Goal: Navigation & Orientation: Understand site structure

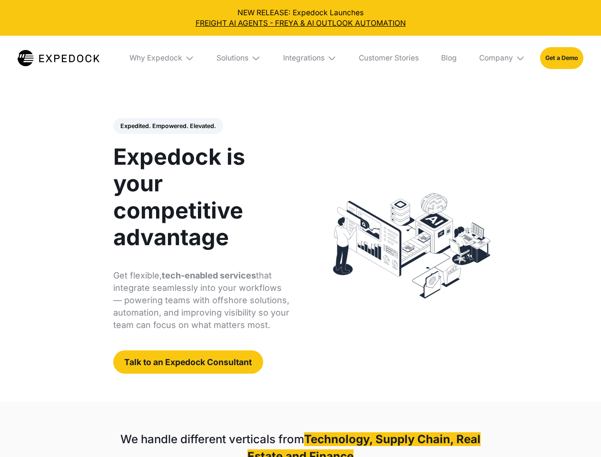
select select
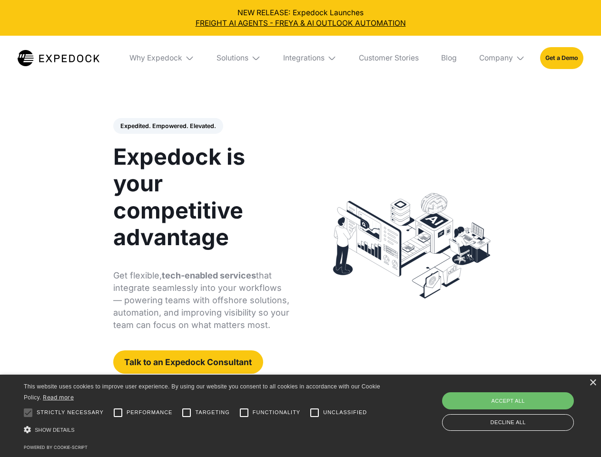
click at [300, 58] on div "Integrations" at bounding box center [303, 58] width 41 height 10
click at [162, 58] on div "Why Expedock" at bounding box center [147, 58] width 53 height 10
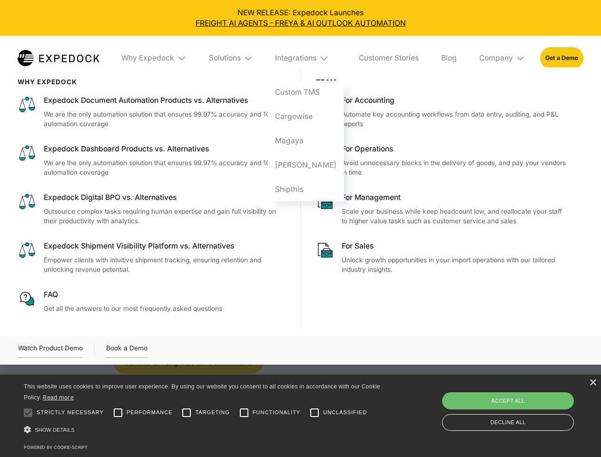
click at [239, 58] on div "Solutions" at bounding box center [225, 58] width 32 height 10
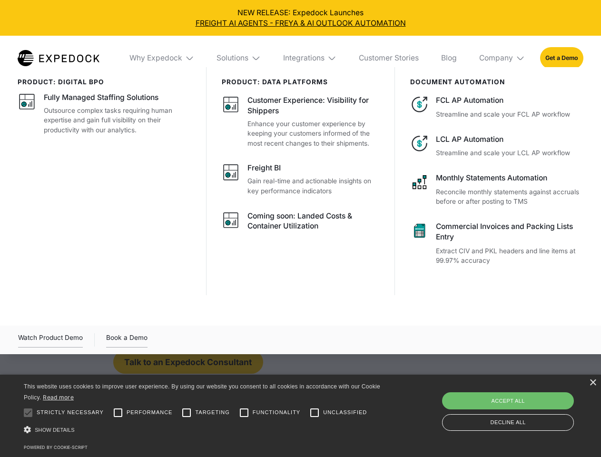
click at [310, 58] on div "Integrations" at bounding box center [303, 58] width 41 height 10
click at [502, 58] on div "Company" at bounding box center [496, 58] width 34 height 10
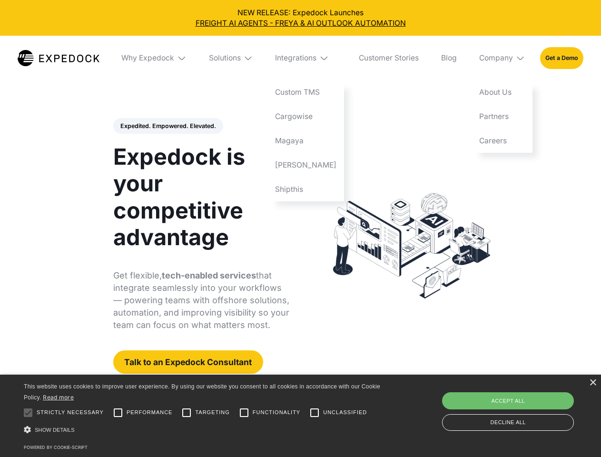
click at [167, 126] on div "Expedited. Empowered. Elevated. Automate Freight Document Extraction at 99.97% …" at bounding box center [201, 246] width 177 height 256
click at [28, 413] on div at bounding box center [28, 412] width 19 height 19
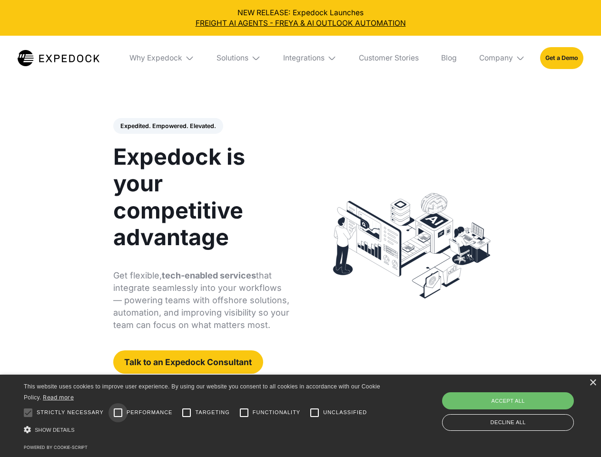
click at [118, 413] on input "Performance" at bounding box center [117, 412] width 19 height 19
checkbox input "true"
click at [187, 413] on input "Targeting" at bounding box center [186, 412] width 19 height 19
checkbox input "true"
click at [244, 413] on input "Functionality" at bounding box center [244, 412] width 19 height 19
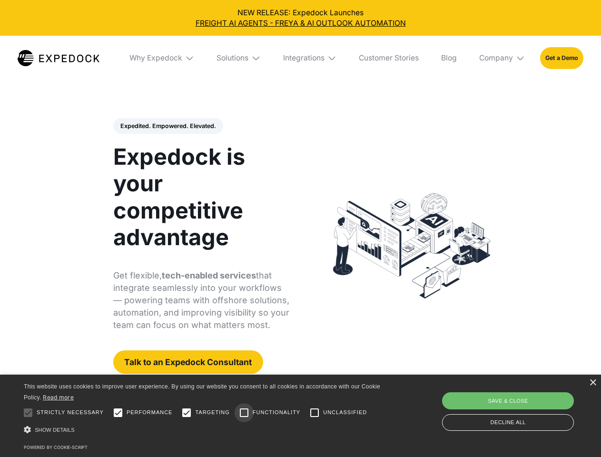
checkbox input "true"
